Goal: Browse casually: Explore the website without a specific task or goal

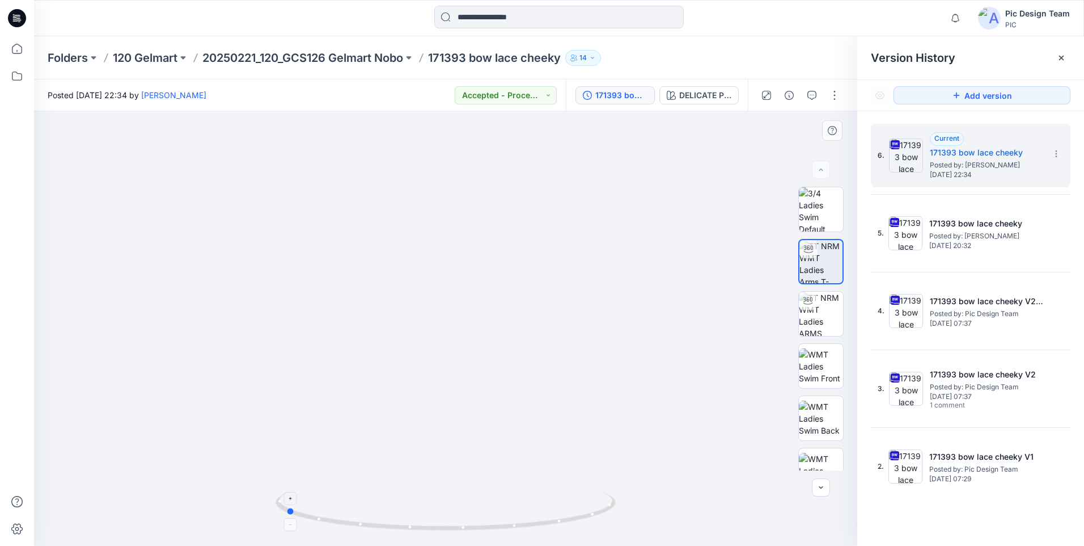
drag, startPoint x: 489, startPoint y: 532, endPoint x: 339, endPoint y: 512, distance: 152.2
click at [339, 512] on icon at bounding box center [447, 512] width 343 height 43
drag, startPoint x: 475, startPoint y: 446, endPoint x: 498, endPoint y: 200, distance: 247.2
drag, startPoint x: 356, startPoint y: 524, endPoint x: 501, endPoint y: 518, distance: 144.7
click at [501, 518] on icon at bounding box center [447, 512] width 343 height 43
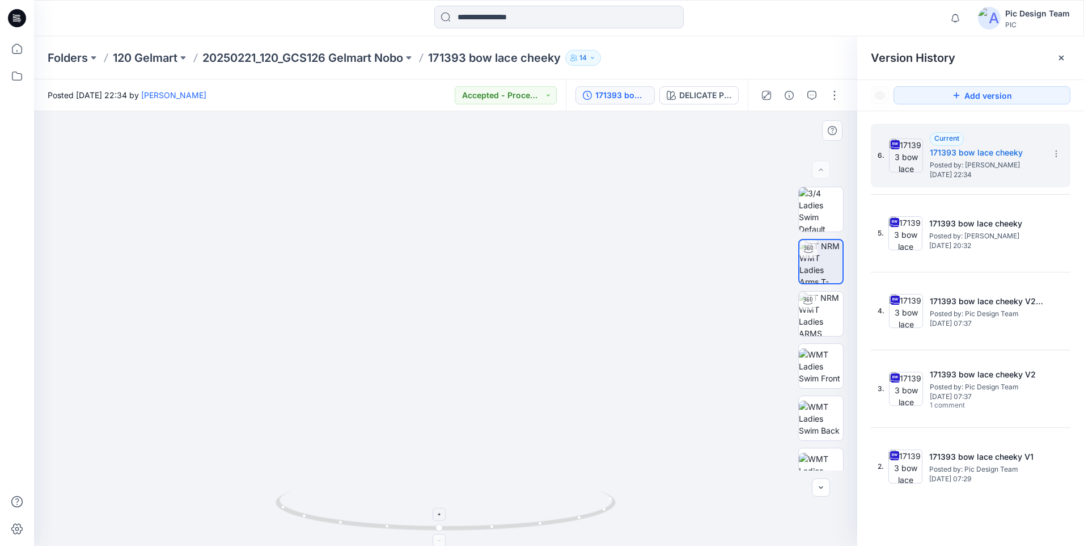
click at [501, 530] on icon at bounding box center [447, 512] width 343 height 43
drag, startPoint x: 505, startPoint y: 530, endPoint x: 357, endPoint y: 519, distance: 149.0
click at [357, 519] on icon at bounding box center [447, 512] width 343 height 43
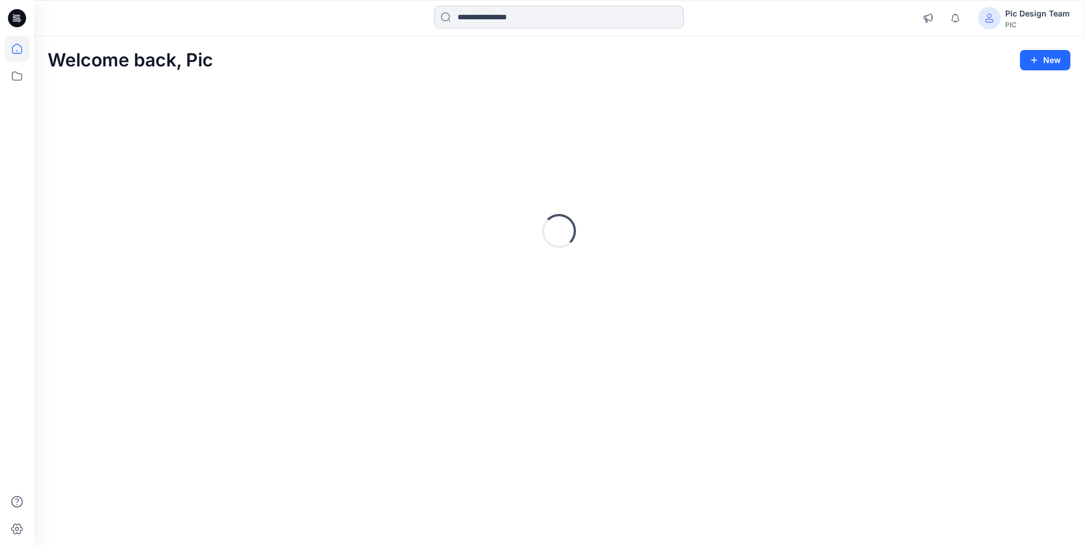
drag, startPoint x: 534, startPoint y: 20, endPoint x: 536, endPoint y: 10, distance: 9.8
click at [534, 20] on input at bounding box center [559, 17] width 250 height 23
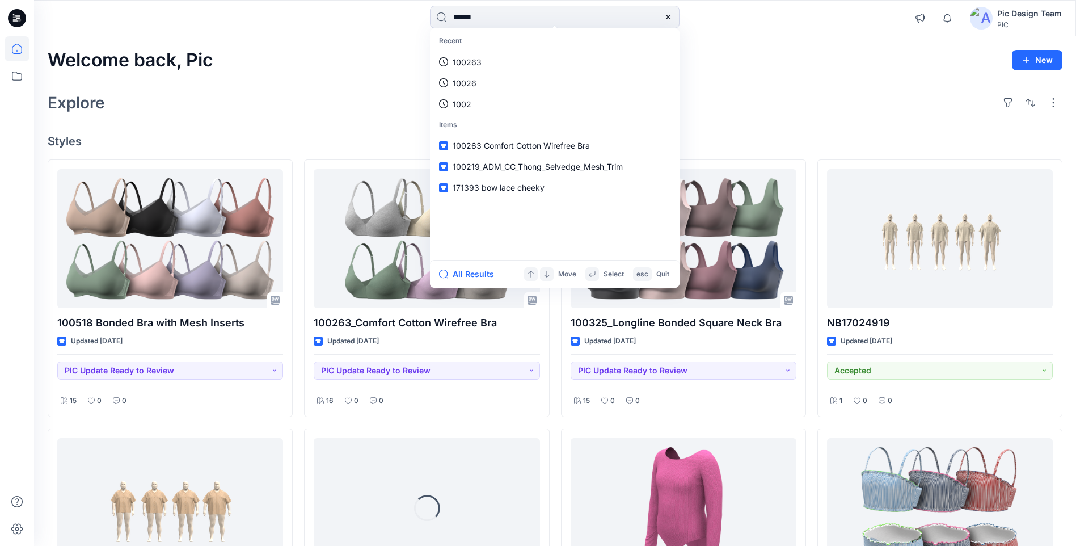
type input "******"
